Goal: Information Seeking & Learning: Learn about a topic

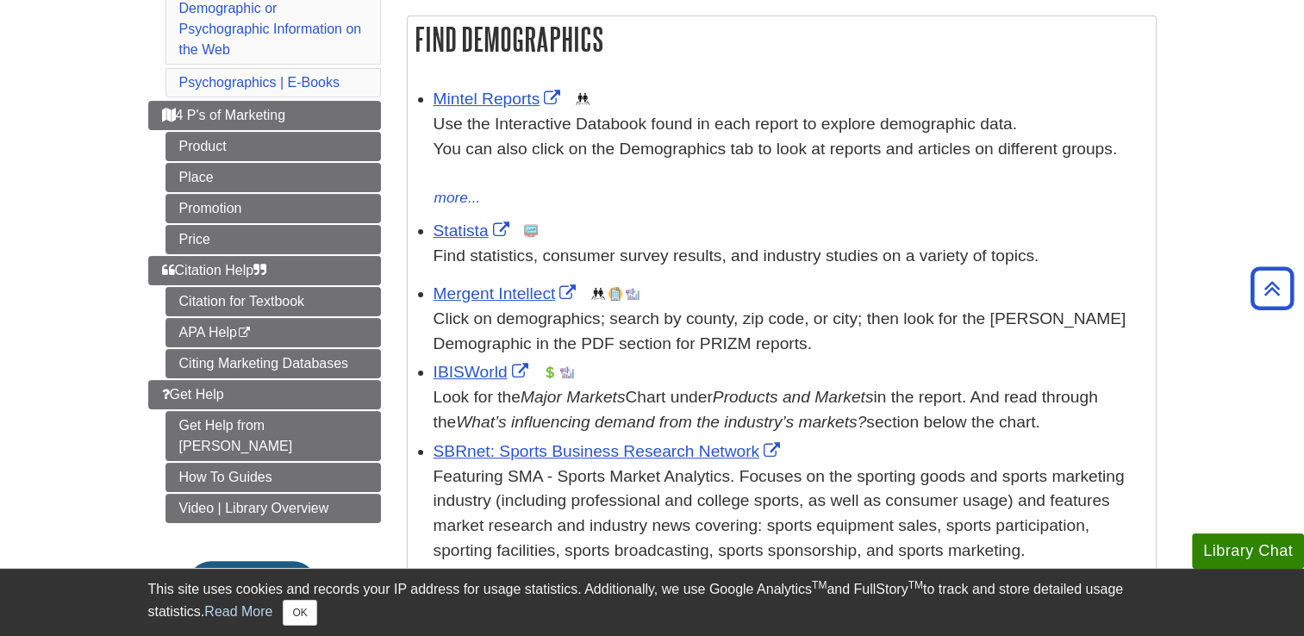
scroll to position [277, 0]
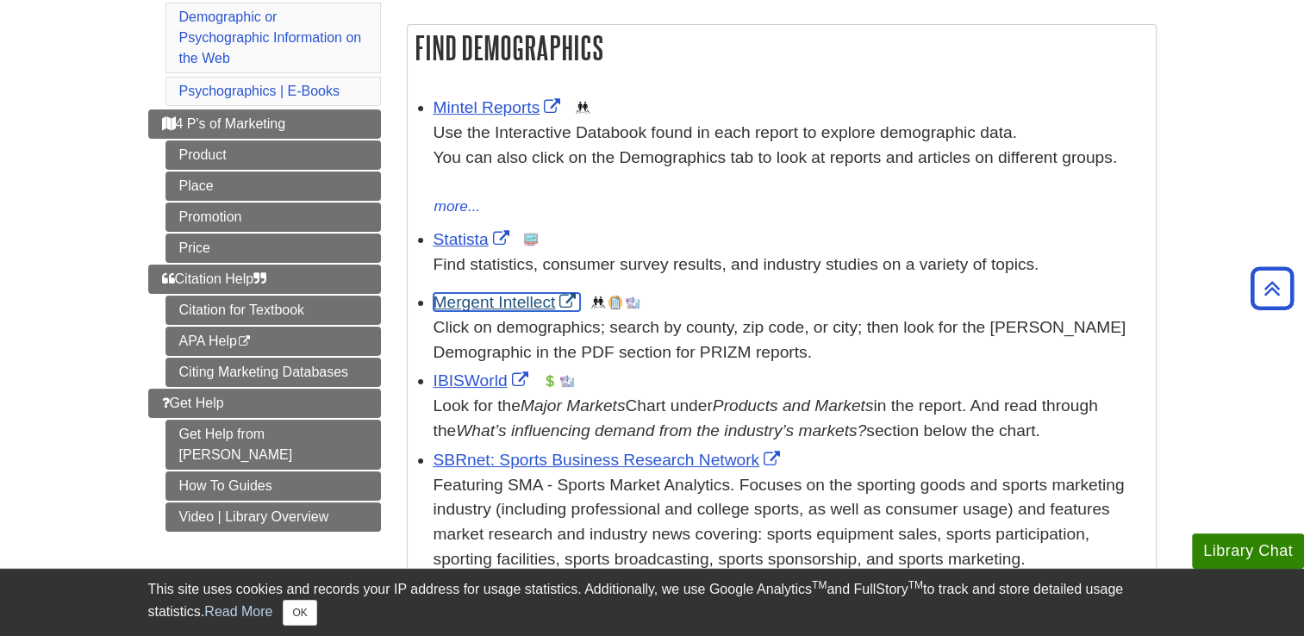
click at [481, 300] on link "Mergent Intellect" at bounding box center [506, 302] width 147 height 18
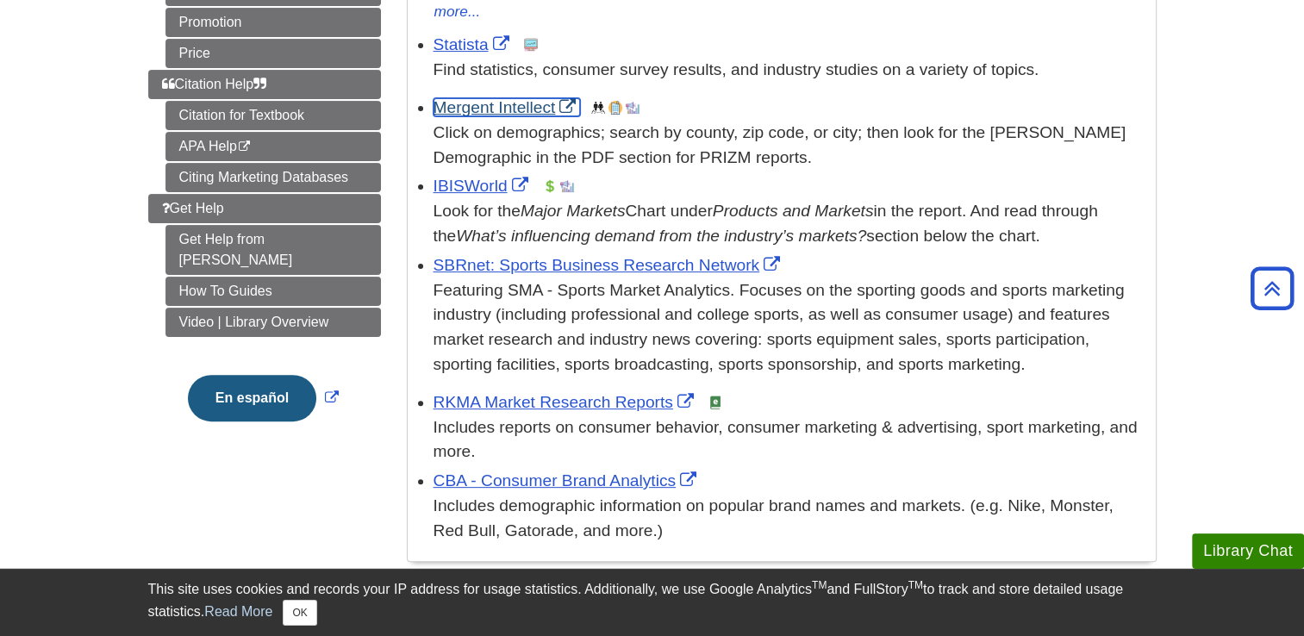
scroll to position [482, 0]
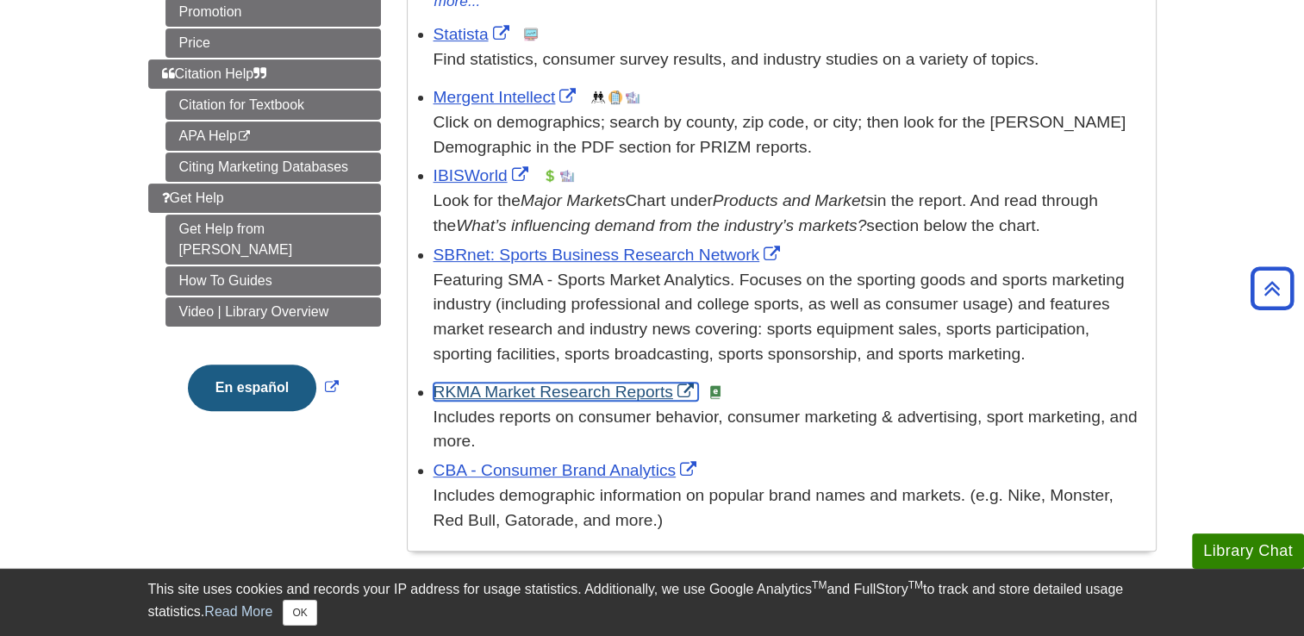
click at [533, 395] on link "RKMA Market Research Reports" at bounding box center [565, 392] width 264 height 18
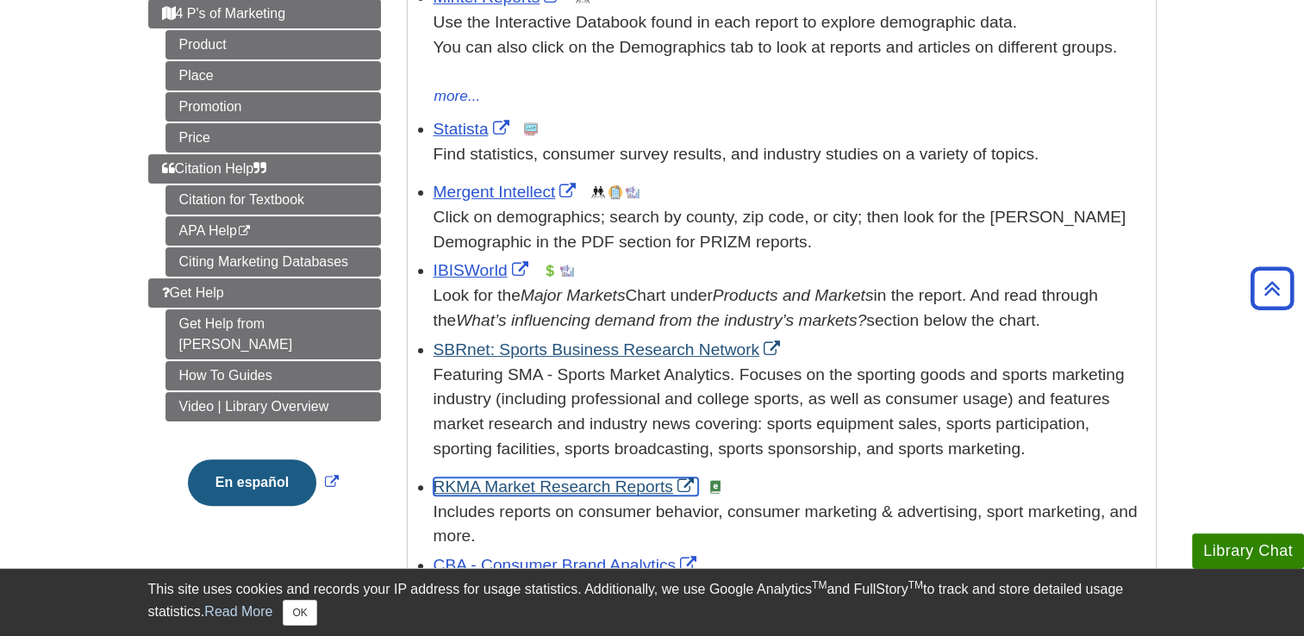
scroll to position [563, 0]
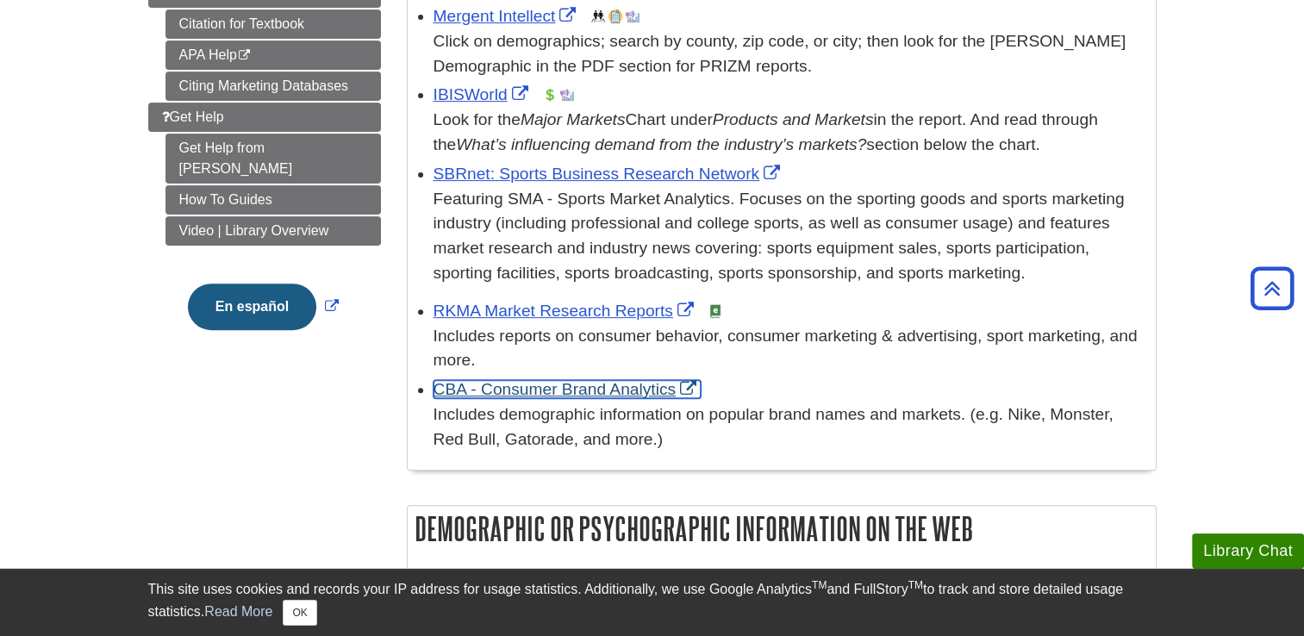
click at [555, 396] on link "CBA - Consumer Brand Analytics" at bounding box center [567, 389] width 268 height 18
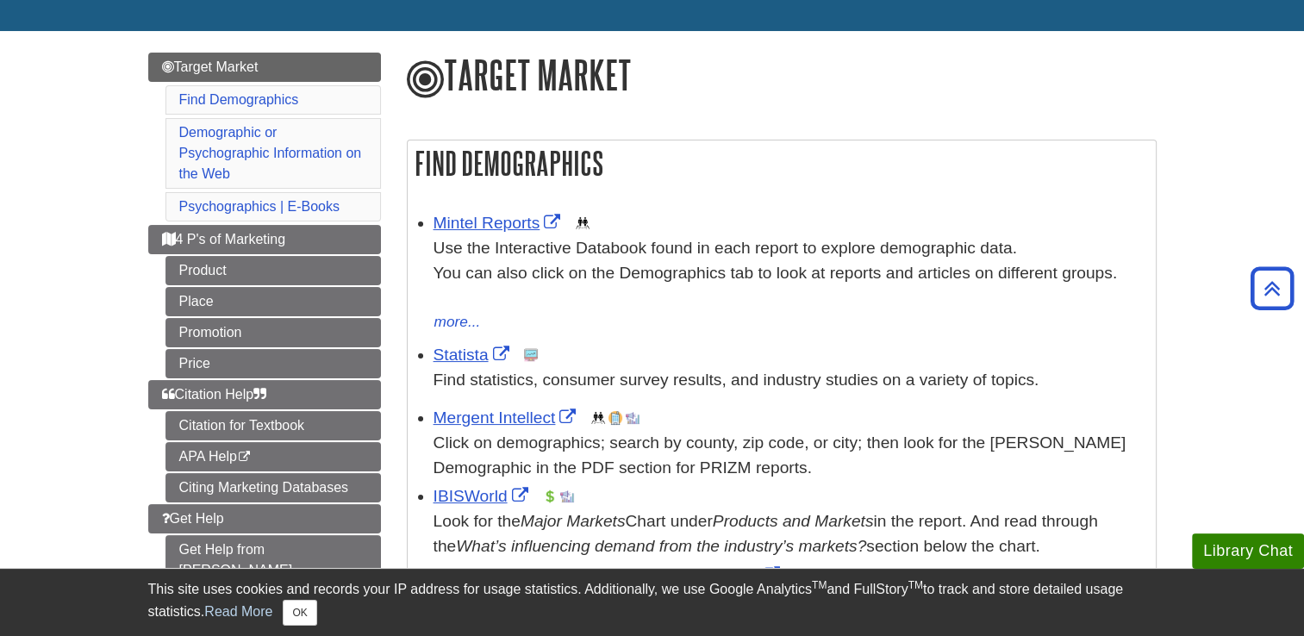
scroll to position [155, 0]
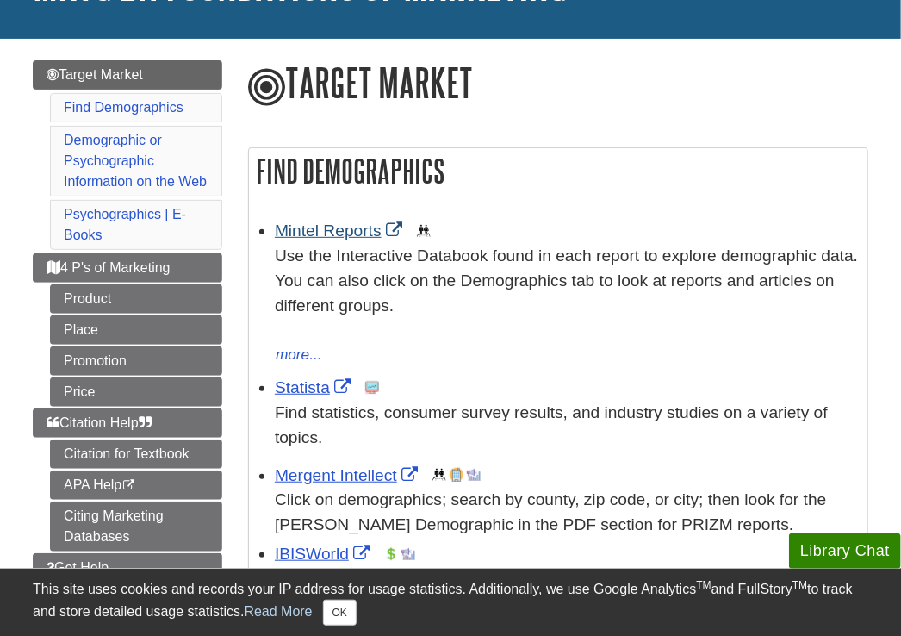
scroll to position [155, 0]
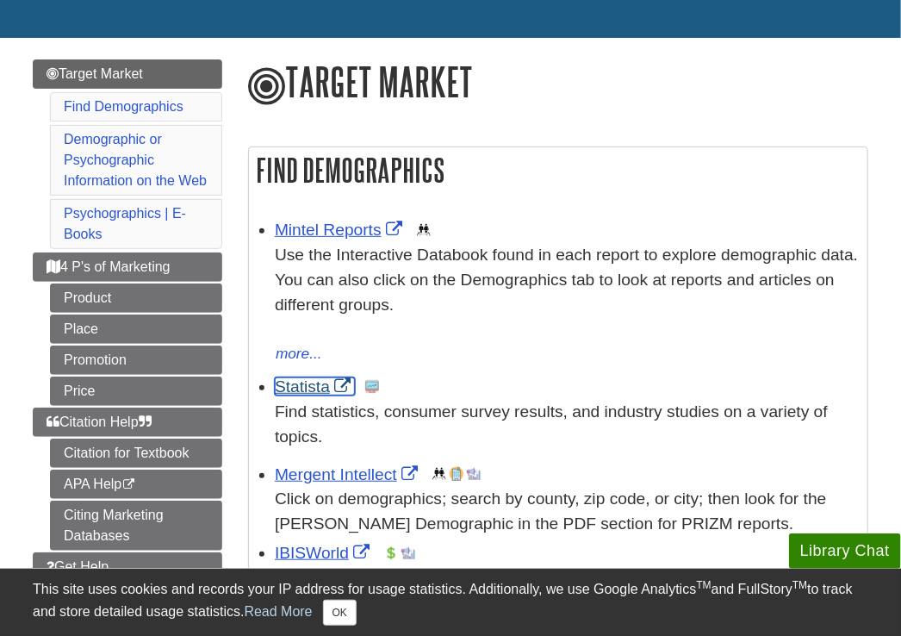
click at [289, 394] on link "Statista" at bounding box center [315, 386] width 80 height 18
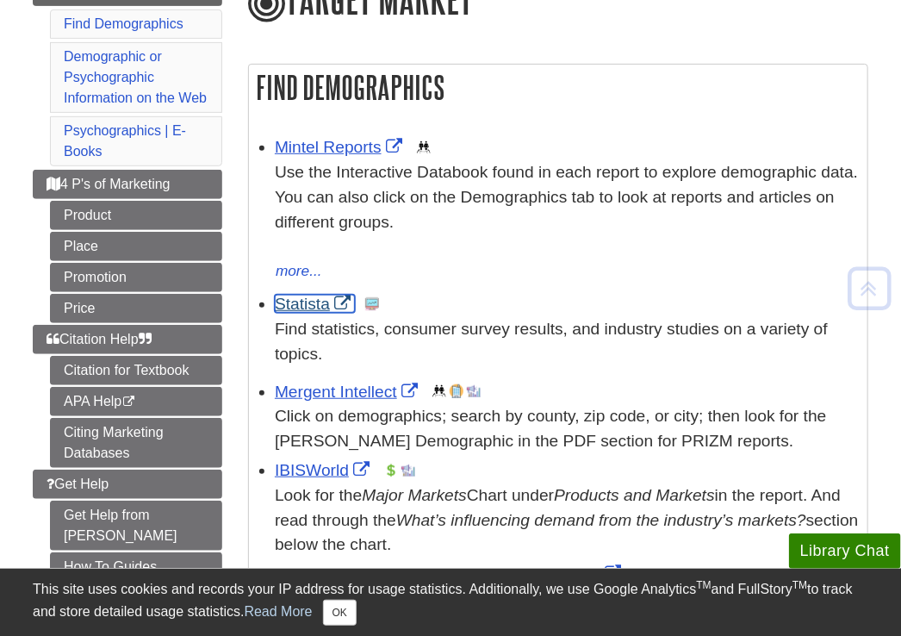
scroll to position [240, 0]
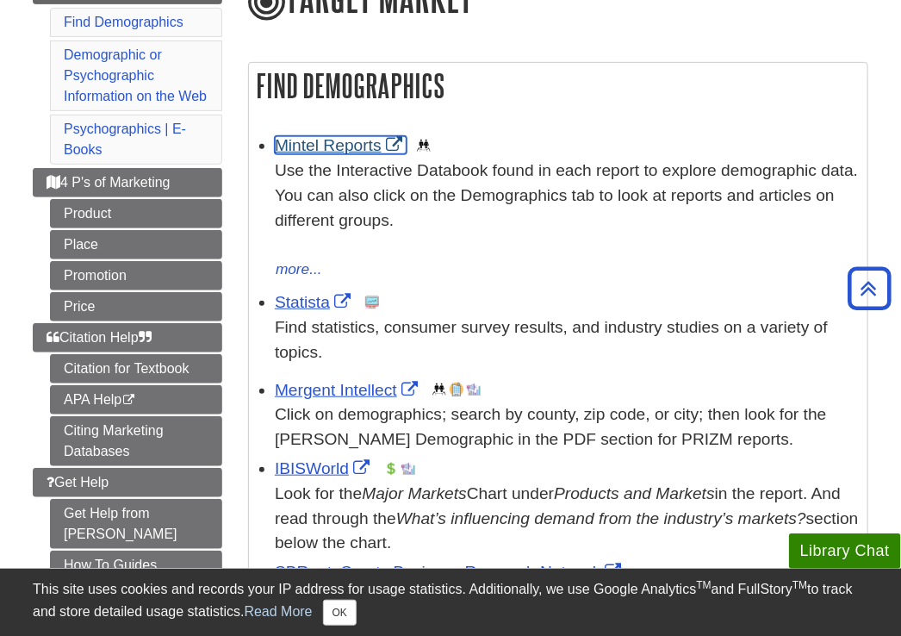
click at [325, 154] on link "Mintel Reports" at bounding box center [341, 145] width 132 height 18
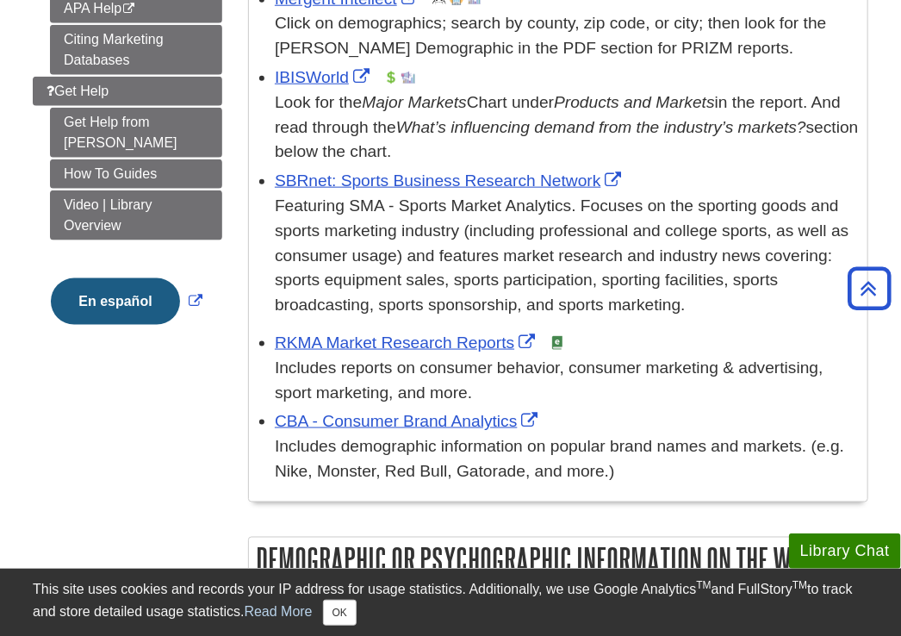
scroll to position [650, 0]
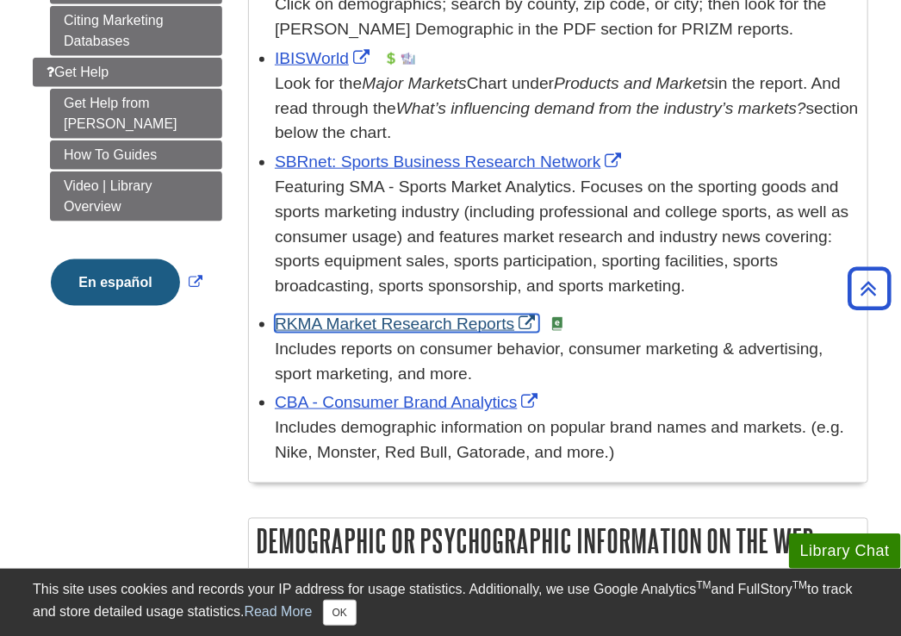
click at [352, 315] on link "RKMA Market Research Reports" at bounding box center [407, 323] width 264 height 18
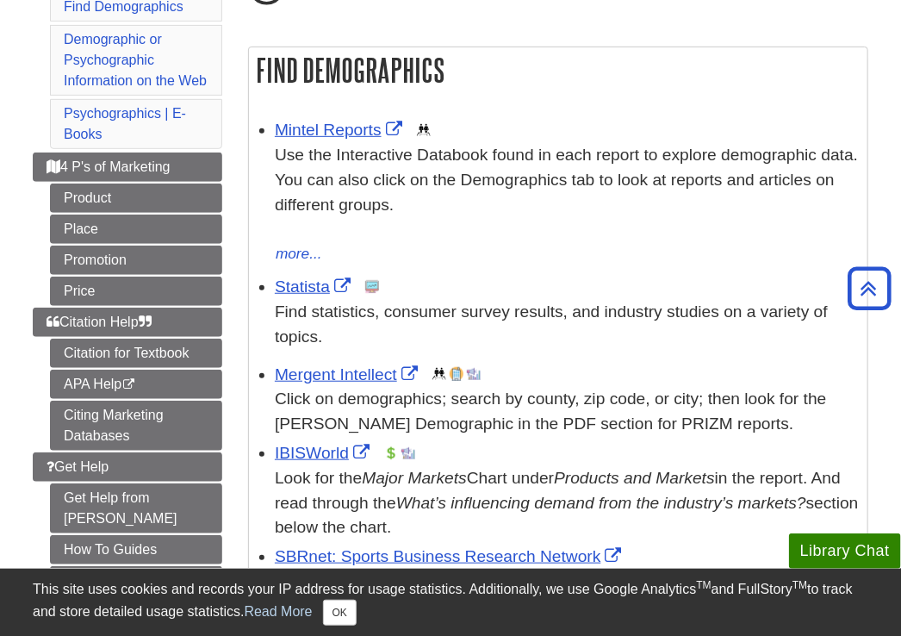
scroll to position [254, 0]
click at [308, 258] on button "more..." at bounding box center [299, 255] width 48 height 24
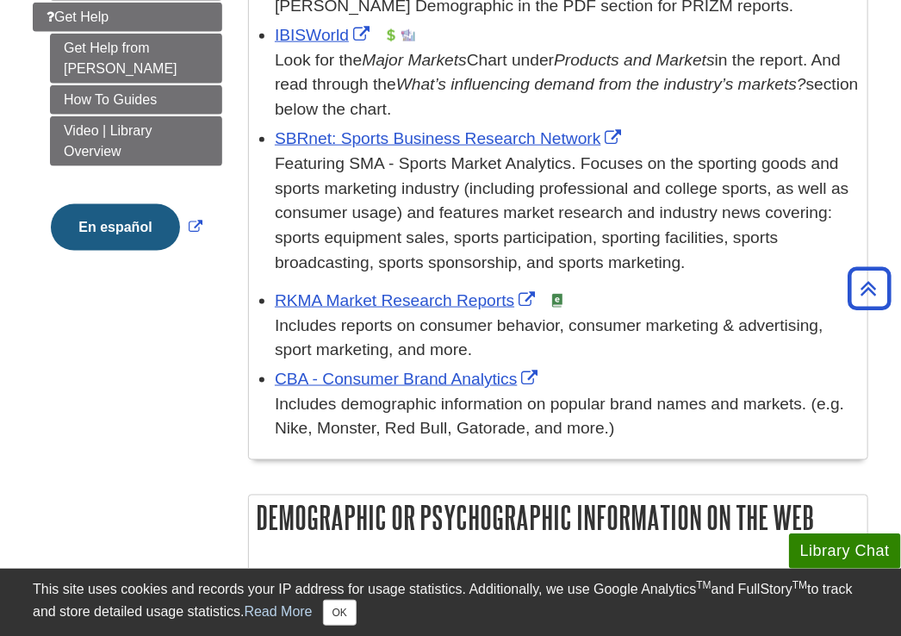
scroll to position [706, 0]
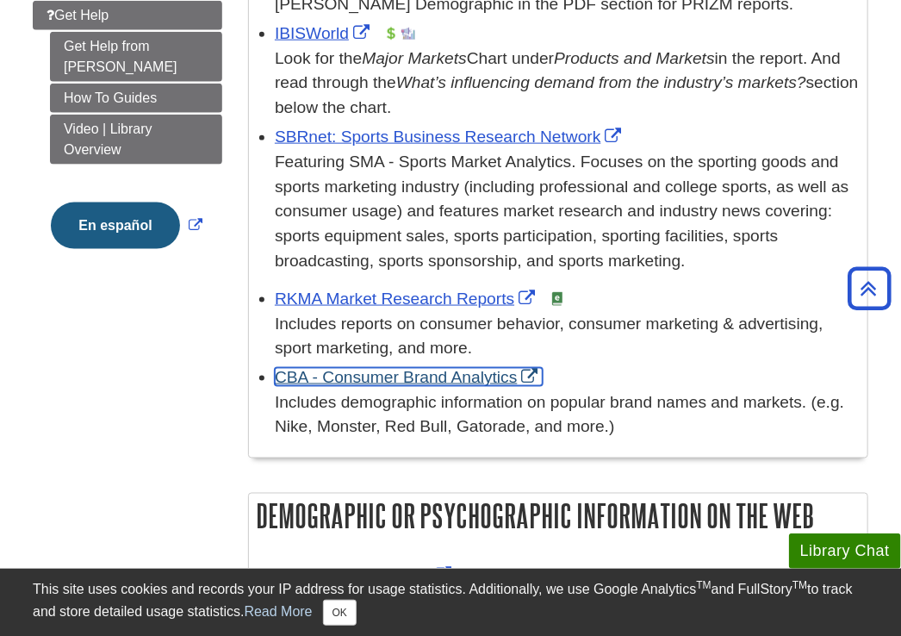
click at [454, 386] on link "CBA - Consumer Brand Analytics" at bounding box center [409, 377] width 268 height 18
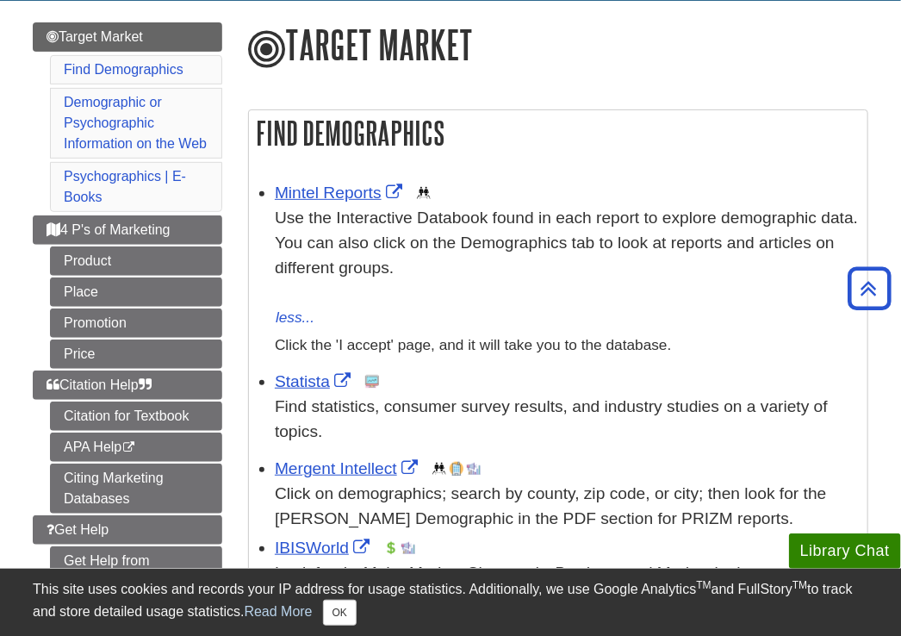
scroll to position [190, 0]
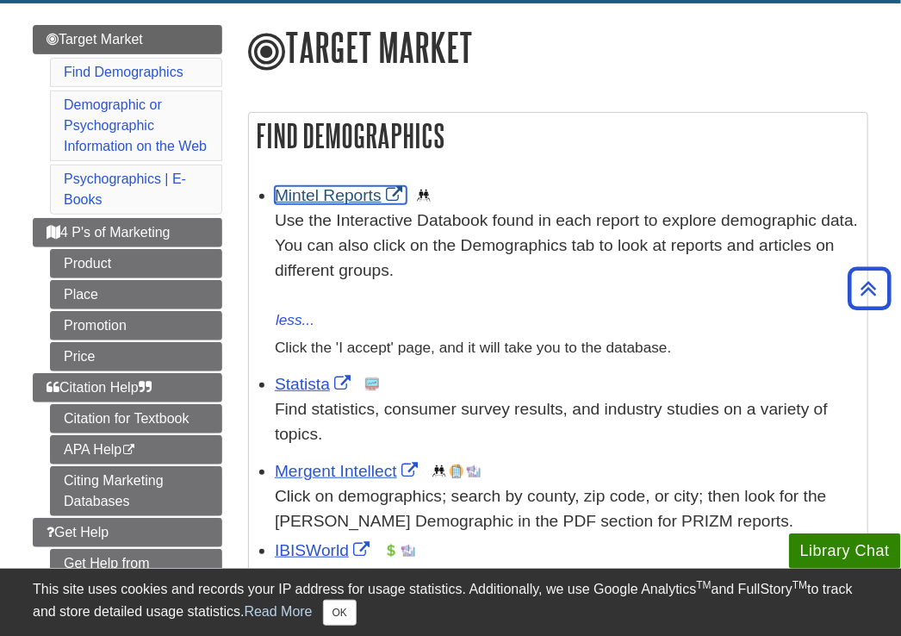
click at [335, 196] on link "Mintel Reports" at bounding box center [341, 195] width 132 height 18
